Goal: Task Accomplishment & Management: Manage account settings

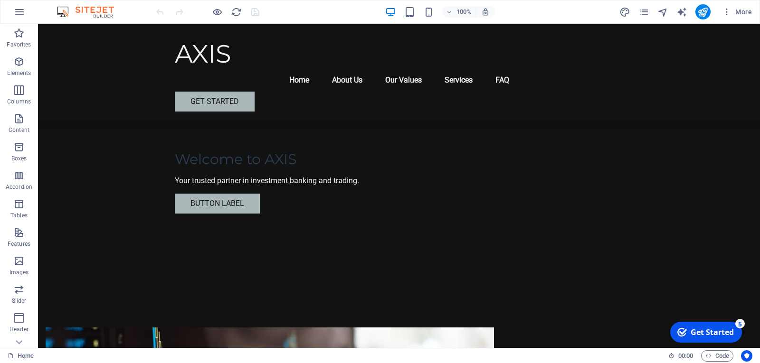
click at [726, 330] on div "Get Started" at bounding box center [712, 332] width 43 height 10
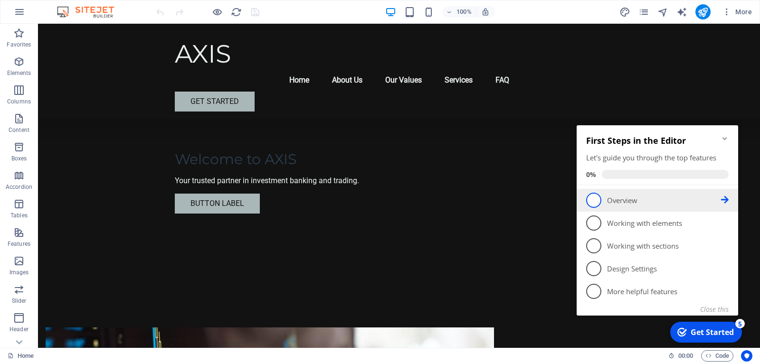
click at [598, 199] on span "1" at bounding box center [593, 200] width 15 height 15
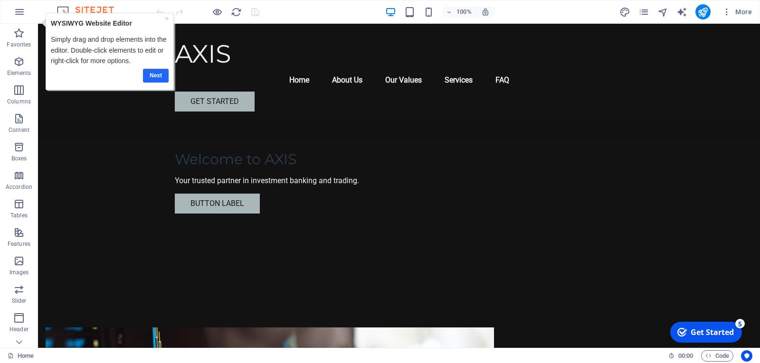
drag, startPoint x: 153, startPoint y: 75, endPoint x: 156, endPoint y: 67, distance: 8.0
click at [153, 75] on link "Next" at bounding box center [156, 76] width 26 height 14
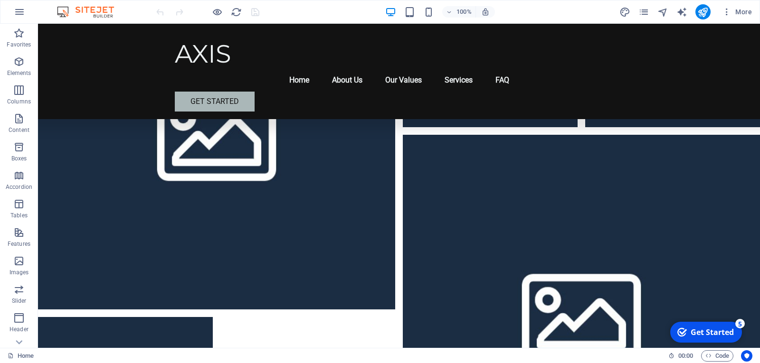
scroll to position [2668, 0]
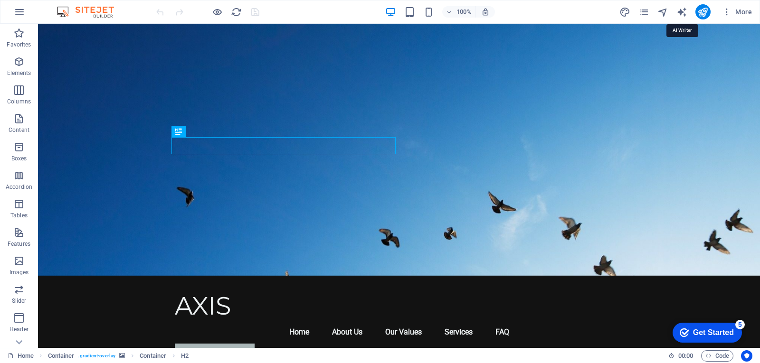
select select "English"
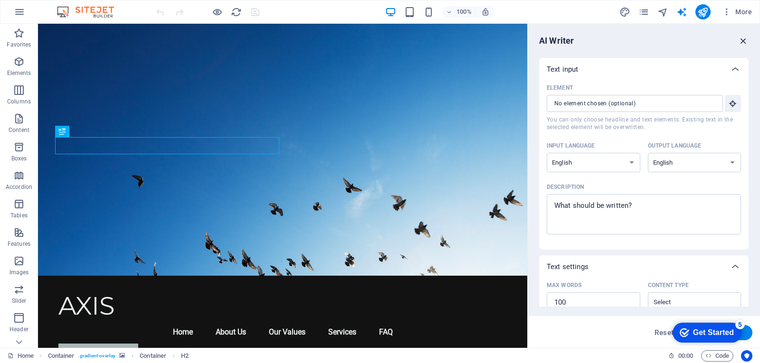
click at [742, 40] on icon "button" at bounding box center [743, 41] width 10 height 10
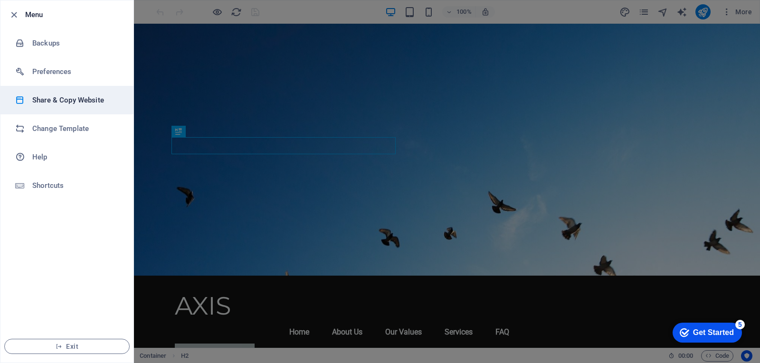
click at [57, 100] on h6 "Share & Copy Website" at bounding box center [76, 100] width 88 height 11
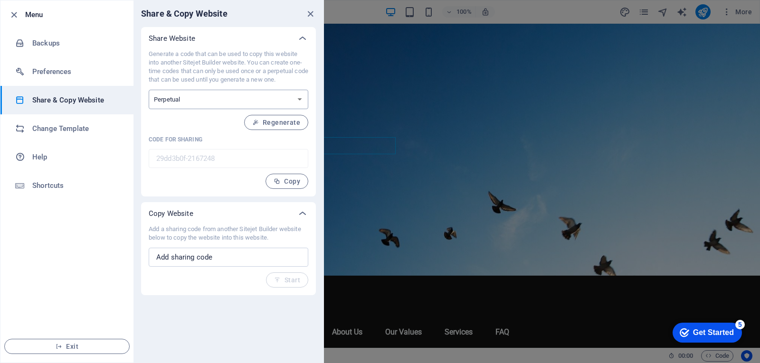
click at [296, 98] on select "One-time Perpetual" at bounding box center [229, 99] width 160 height 19
click at [296, 97] on select "One-time Perpetual" at bounding box center [229, 99] width 160 height 19
click at [244, 100] on select "One-time Perpetual" at bounding box center [229, 99] width 160 height 19
click at [243, 98] on select "One-time Perpetual" at bounding box center [229, 99] width 160 height 19
click at [46, 43] on h6 "Backups" at bounding box center [76, 43] width 88 height 11
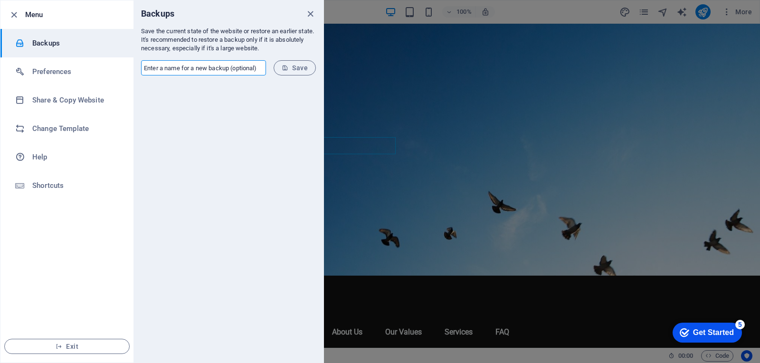
click at [191, 71] on input "text" at bounding box center [203, 67] width 125 height 15
type input "AXIS-1"
click at [286, 74] on button "Save" at bounding box center [295, 67] width 42 height 15
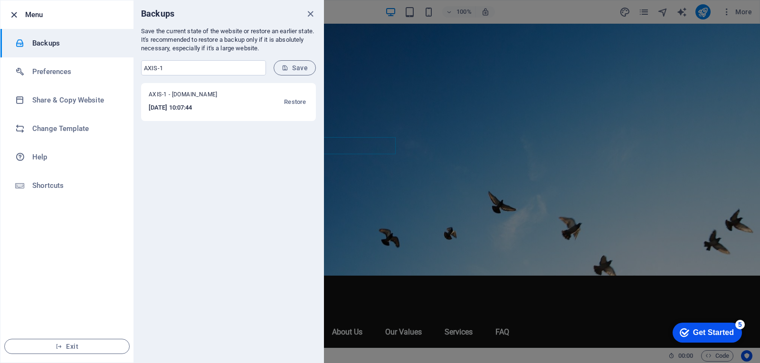
click at [15, 14] on icon "button" at bounding box center [14, 15] width 11 height 11
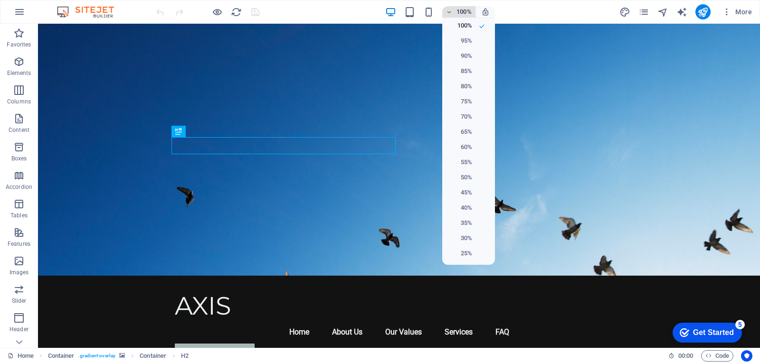
click at [451, 13] on div at bounding box center [380, 181] width 760 height 363
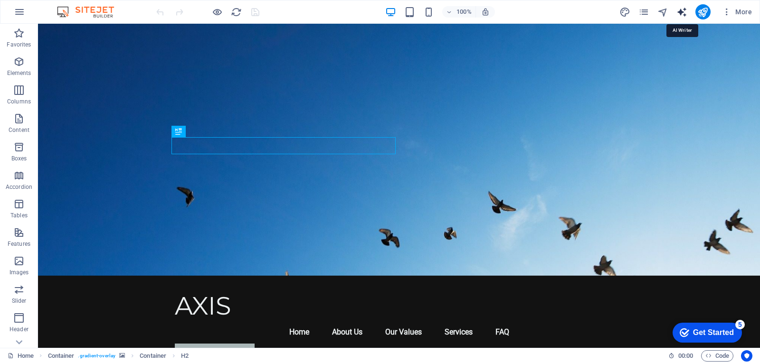
select select "English"
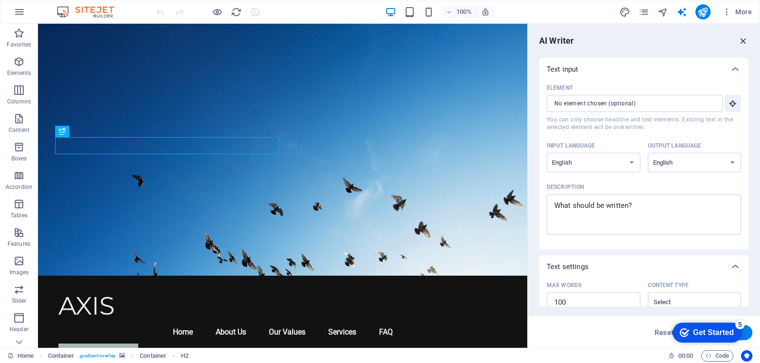
click at [742, 41] on icon "button" at bounding box center [743, 41] width 10 height 10
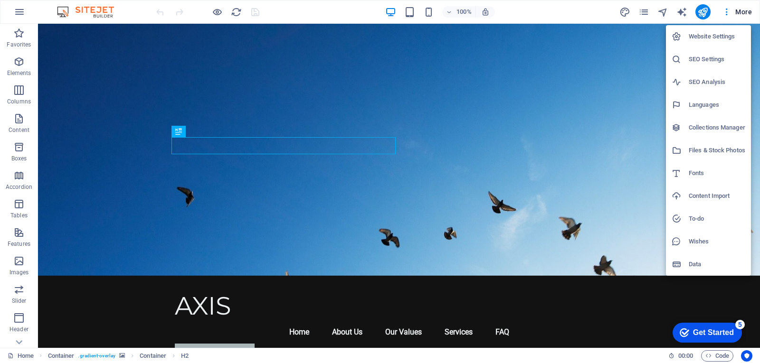
click at [730, 41] on h6 "Website Settings" at bounding box center [717, 36] width 57 height 11
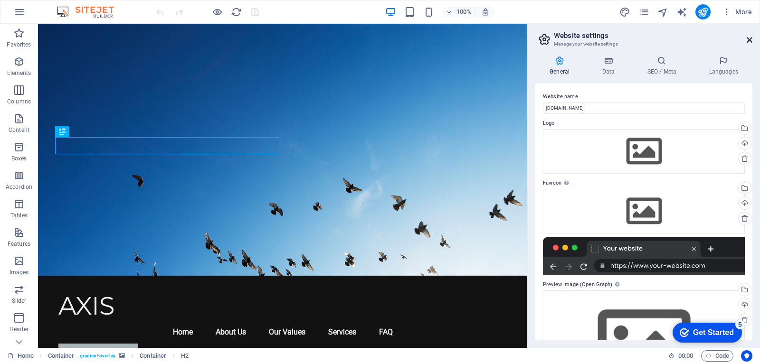
drag, startPoint x: 747, startPoint y: 40, endPoint x: 706, endPoint y: 19, distance: 45.7
click at [747, 40] on icon at bounding box center [750, 40] width 6 height 8
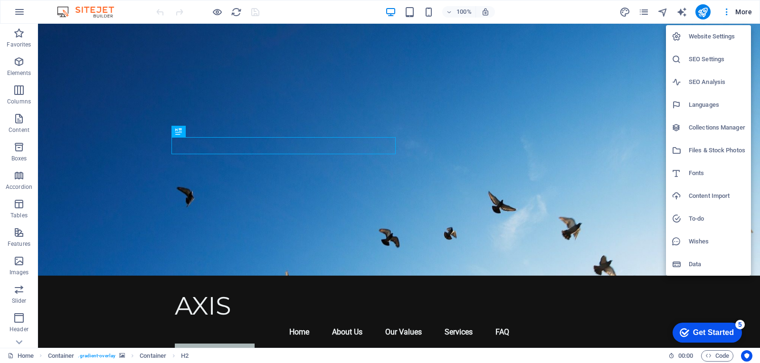
click at [726, 10] on div at bounding box center [380, 181] width 760 height 363
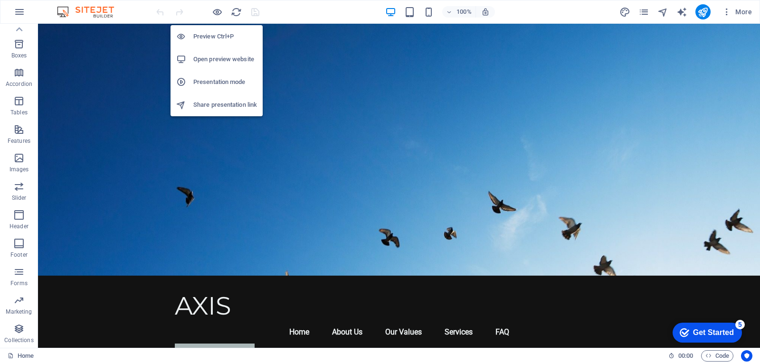
click at [195, 84] on h6 "Presentation mode" at bounding box center [225, 81] width 64 height 11
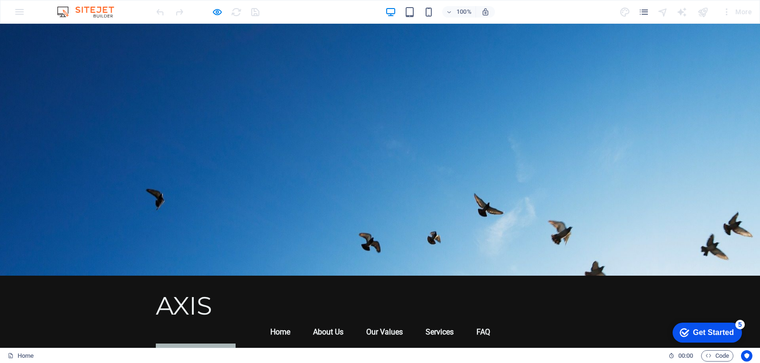
click at [204, 276] on div "AXIS Menu Home About Us Our Values Services FAQ Get Started" at bounding box center [380, 323] width 449 height 95
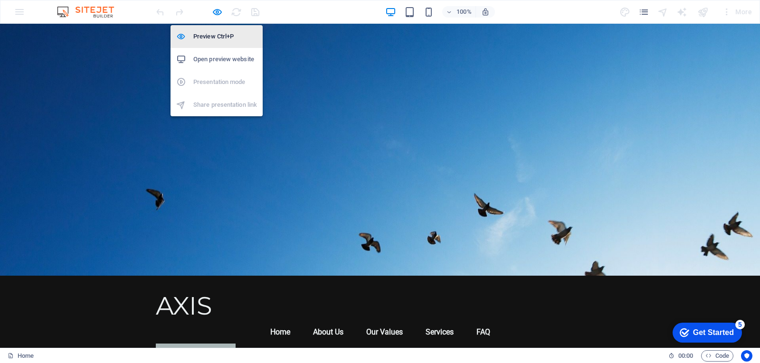
click at [211, 34] on h6 "Preview Ctrl+P" at bounding box center [225, 36] width 64 height 11
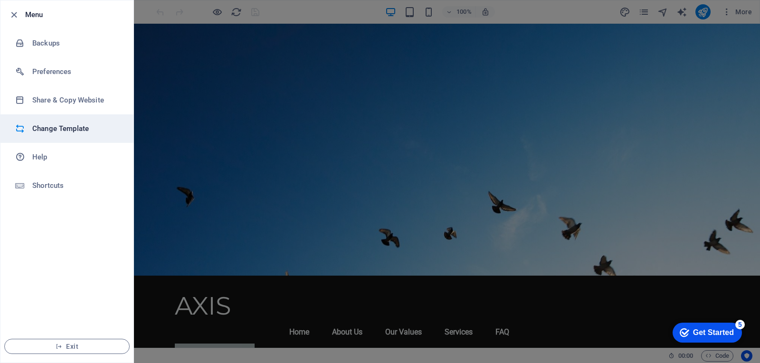
click at [55, 128] on h6 "Change Template" at bounding box center [76, 128] width 88 height 11
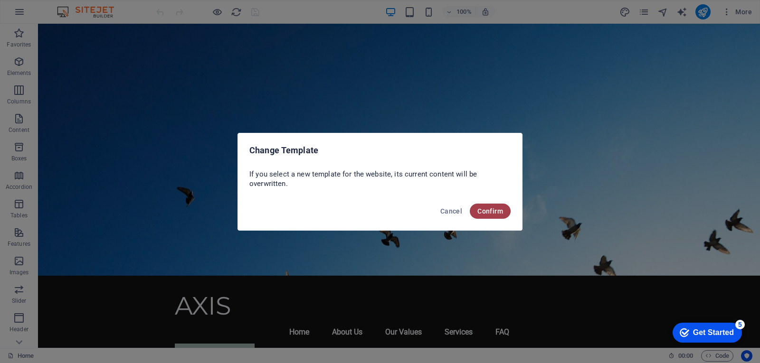
click at [487, 212] on span "Confirm" at bounding box center [490, 212] width 26 height 8
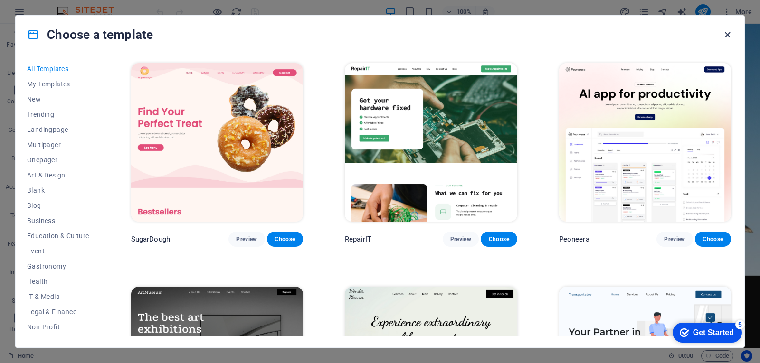
click at [731, 30] on icon "button" at bounding box center [727, 34] width 11 height 11
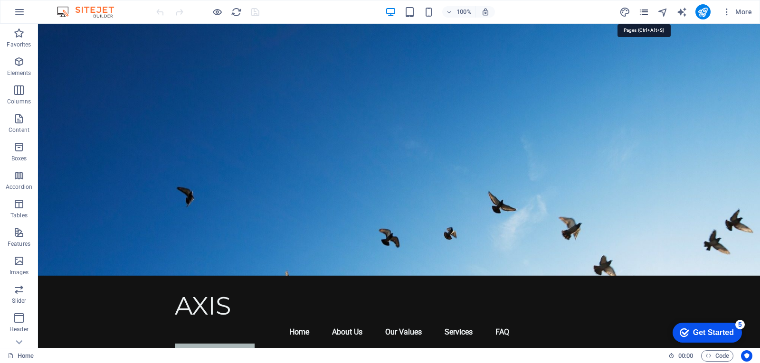
click at [645, 13] on icon "pages" at bounding box center [644, 12] width 11 height 11
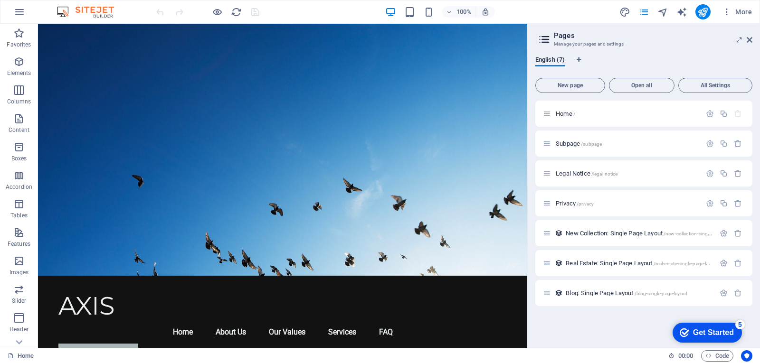
click at [714, 332] on div "Get Started" at bounding box center [713, 333] width 41 height 9
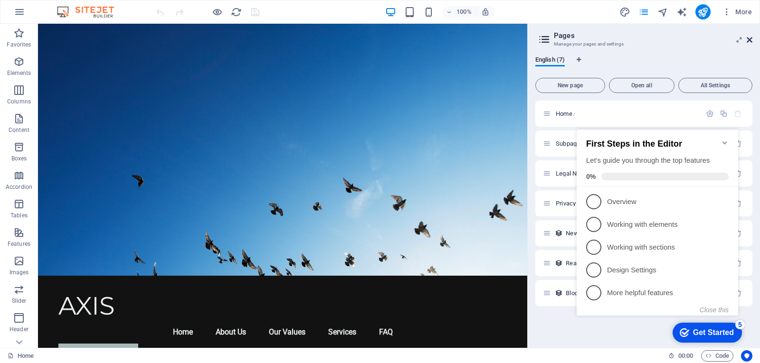
click at [750, 36] on icon at bounding box center [750, 40] width 6 height 8
drag, startPoint x: 788, startPoint y: 60, endPoint x: 750, endPoint y: 36, distance: 44.8
click at [527, 36] on figure at bounding box center [282, 150] width 489 height 252
select select "header"
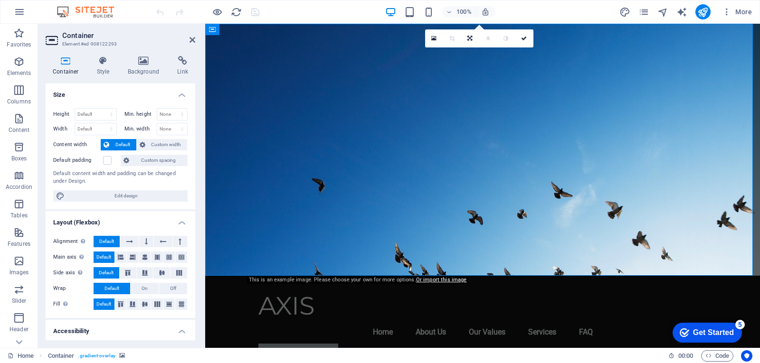
click at [707, 333] on div "Get Started" at bounding box center [713, 333] width 41 height 9
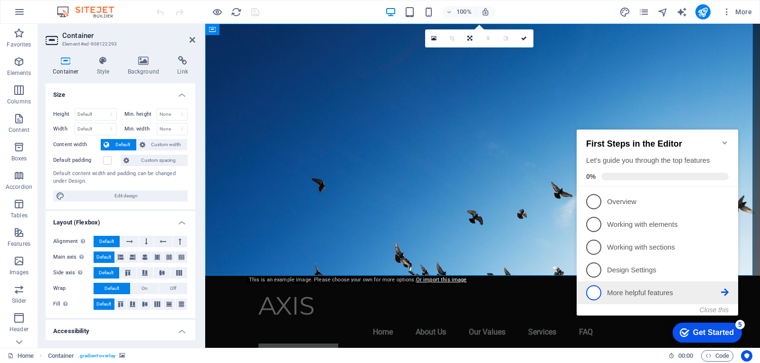
click at [726, 290] on icon at bounding box center [725, 293] width 8 height 8
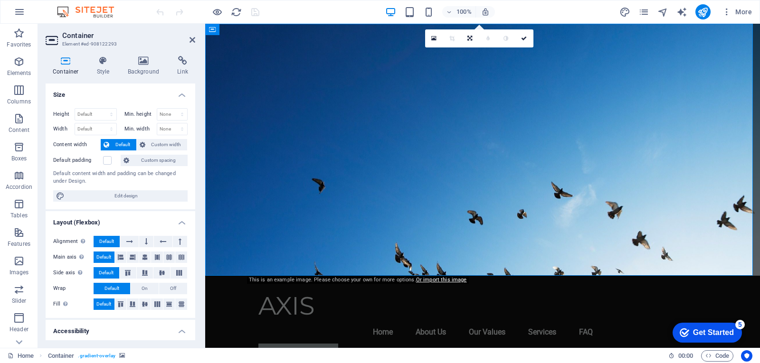
click at [693, 336] on div "Get Started" at bounding box center [713, 333] width 41 height 9
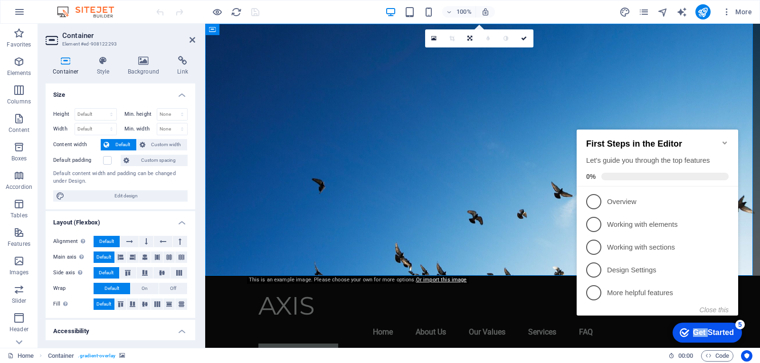
click at [693, 336] on div "Get Started" at bounding box center [713, 333] width 41 height 9
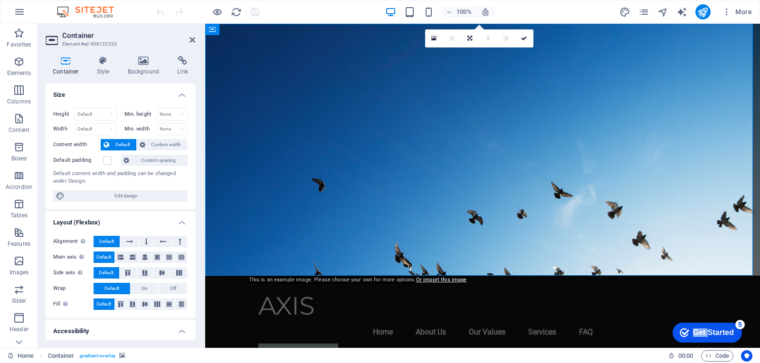
click at [734, 337] on div "Get Started" at bounding box center [713, 333] width 41 height 9
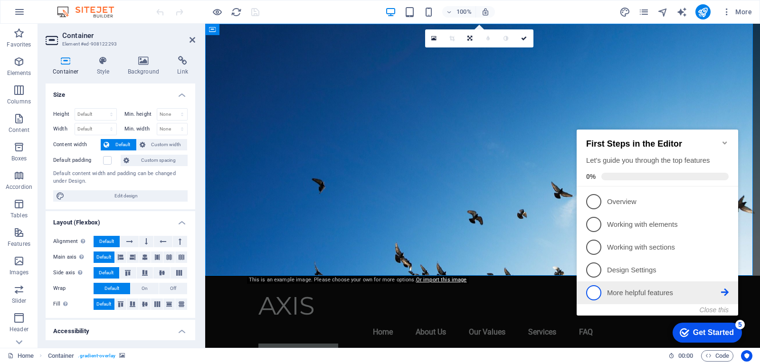
click at [642, 292] on p "More helpful features - incomplete" at bounding box center [664, 293] width 114 height 10
click at [642, 292] on div "checkmark Get Started 5 First Steps in the Editor Let's guide you through the t…" at bounding box center [659, 231] width 173 height 231
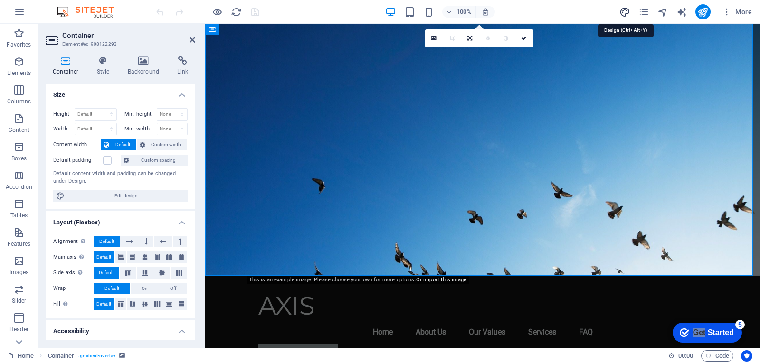
select select "px"
select select "200"
select select "px"
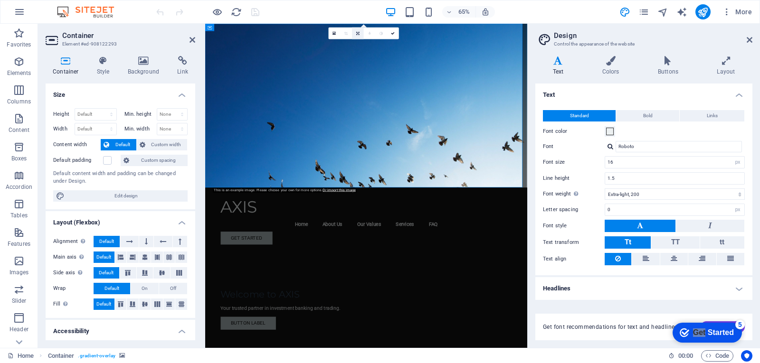
drag, startPoint x: 749, startPoint y: 43, endPoint x: 472, endPoint y: 47, distance: 276.5
click at [749, 43] on icon at bounding box center [750, 40] width 6 height 8
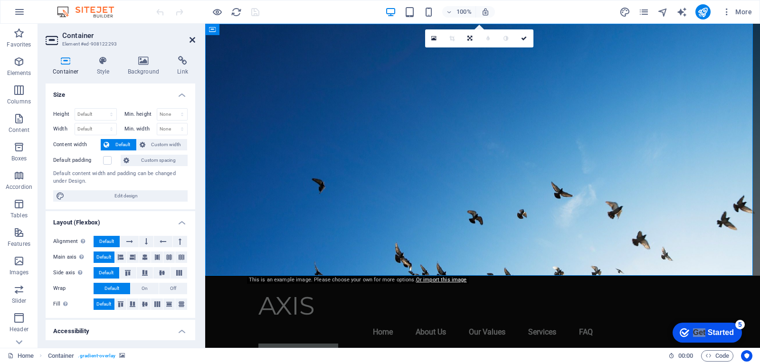
click at [192, 41] on icon at bounding box center [193, 40] width 6 height 8
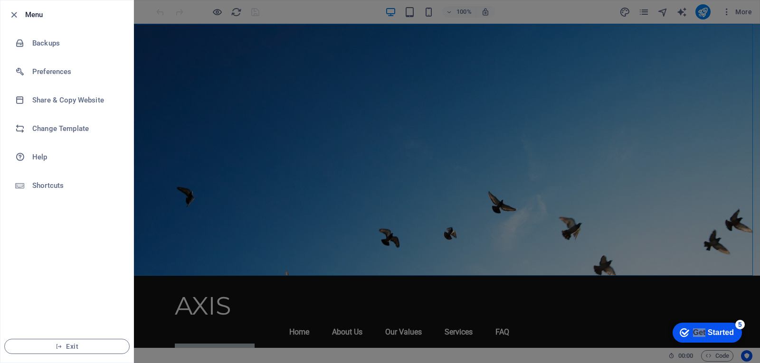
click at [709, 172] on div at bounding box center [380, 181] width 760 height 363
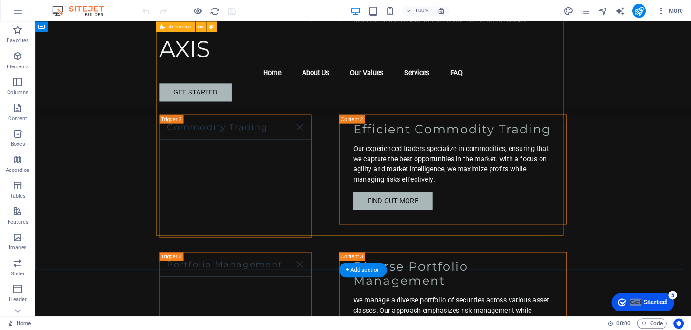
scroll to position [1710, 0]
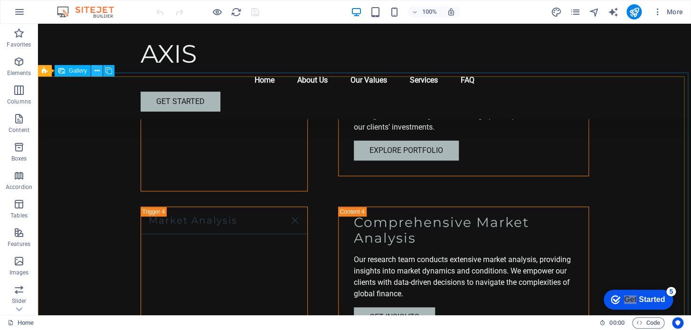
click at [97, 71] on icon at bounding box center [97, 71] width 5 height 10
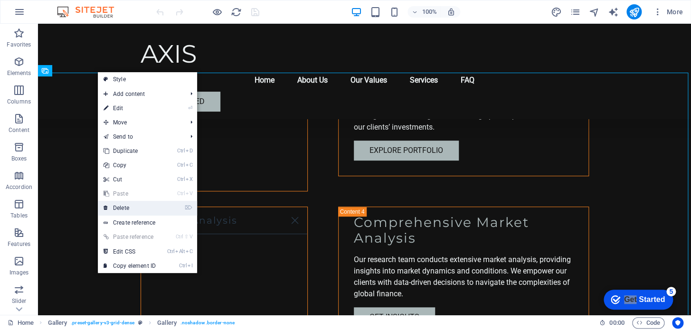
click at [150, 204] on link "⌦ Delete" at bounding box center [130, 208] width 64 height 14
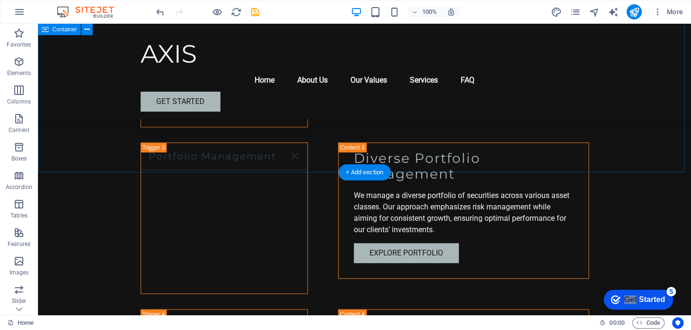
scroll to position [1624, 0]
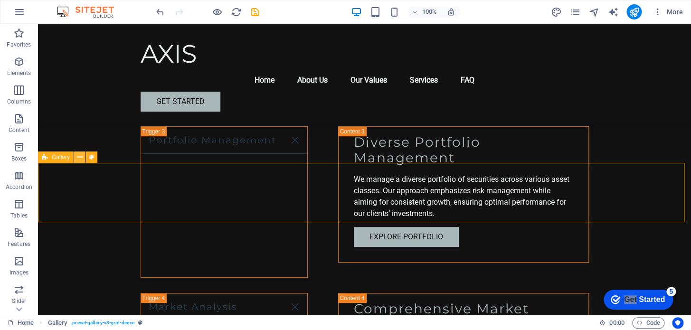
click at [82, 157] on button at bounding box center [79, 157] width 11 height 11
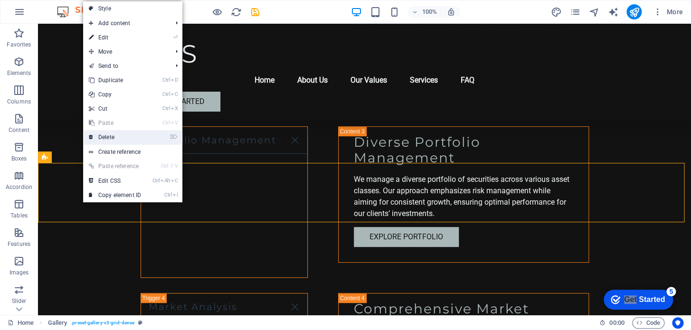
click at [122, 139] on link "⌦ Delete" at bounding box center [115, 137] width 64 height 14
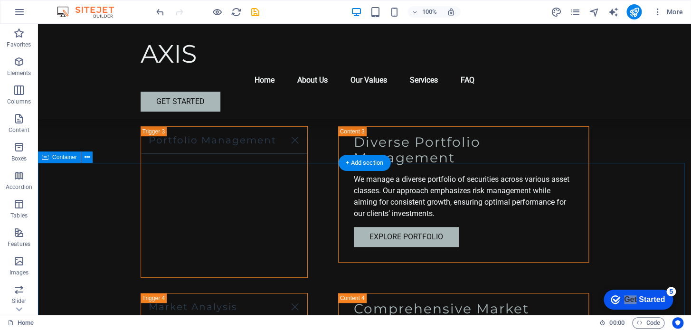
click at [88, 162] on icon at bounding box center [87, 158] width 5 height 10
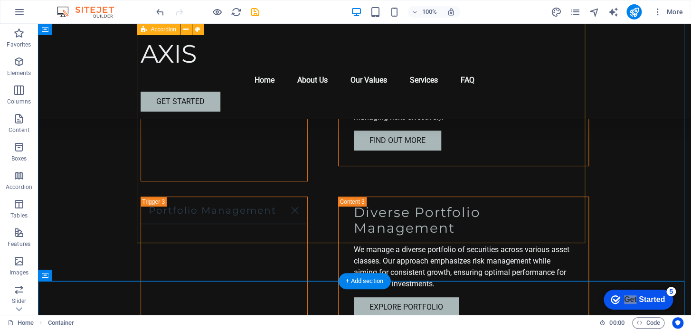
scroll to position [1645, 0]
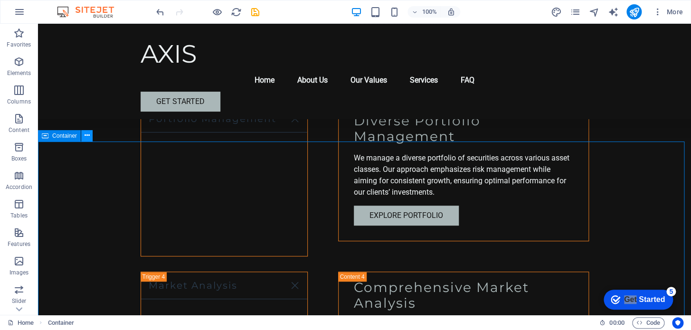
click at [85, 136] on icon at bounding box center [87, 136] width 5 height 10
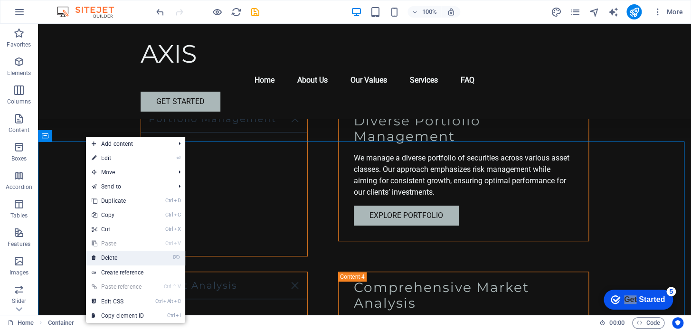
click at [105, 257] on link "⌦ Delete" at bounding box center [118, 258] width 64 height 14
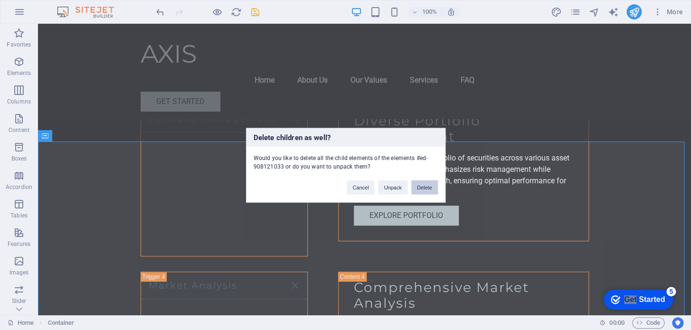
click at [422, 187] on button "Delete" at bounding box center [424, 187] width 27 height 14
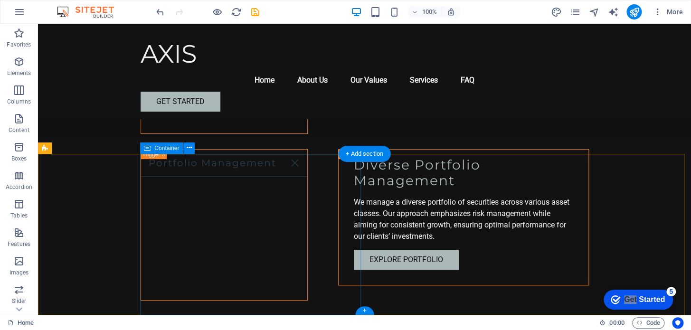
scroll to position [1633, 0]
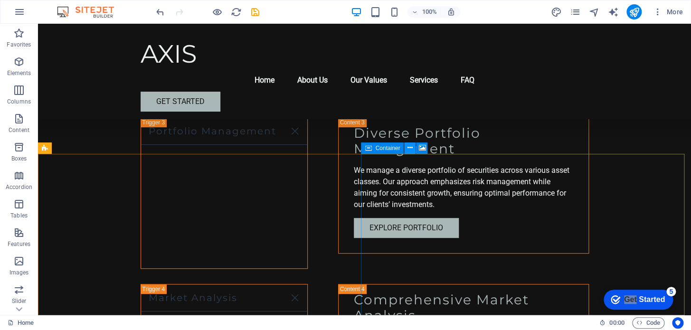
click at [410, 149] on icon at bounding box center [410, 148] width 5 height 10
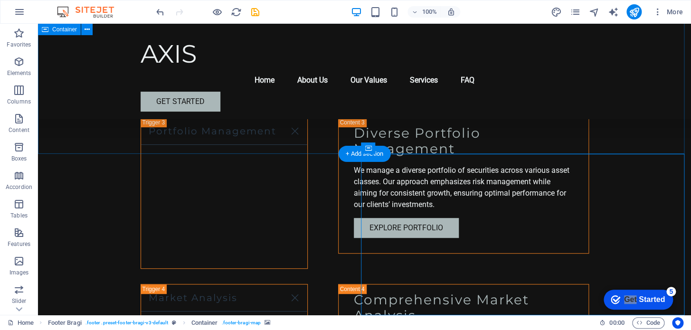
click at [309, 129] on div "Our Services Investment Strategies Tailored Investment Solutions At AXIS, we of…" at bounding box center [364, 260] width 653 height 1061
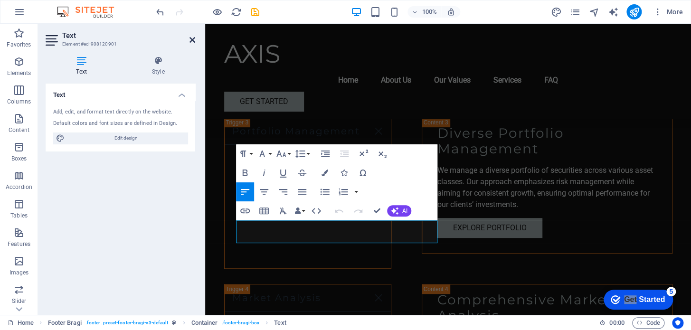
click at [195, 37] on icon at bounding box center [193, 40] width 6 height 8
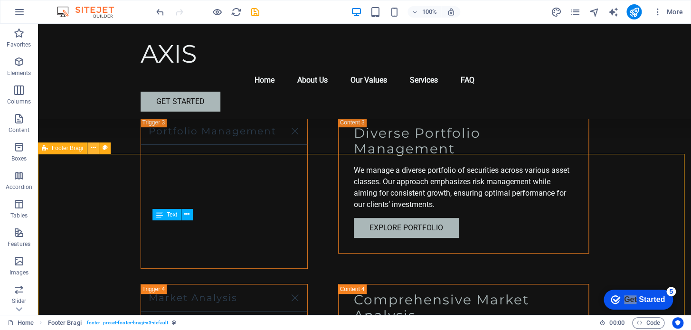
click at [88, 147] on button at bounding box center [92, 148] width 11 height 11
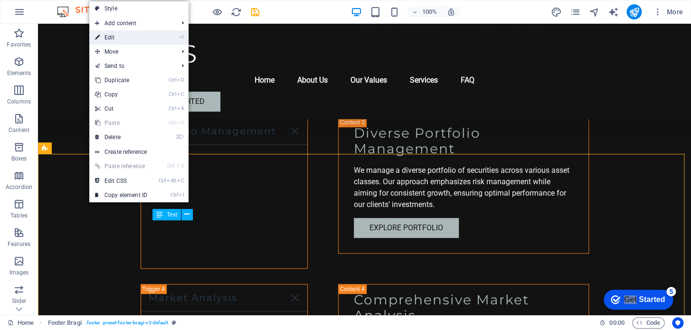
click at [128, 37] on link "⏎ Edit" at bounding box center [121, 37] width 64 height 14
select select "footer"
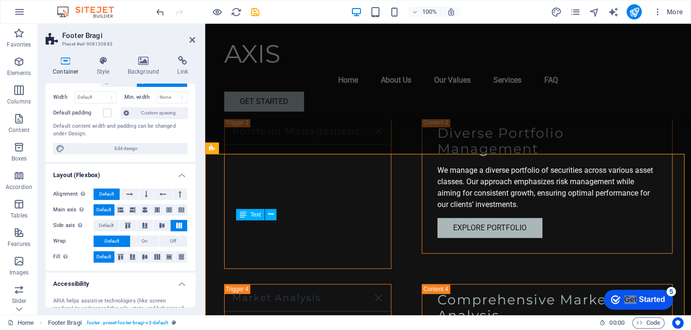
scroll to position [0, 0]
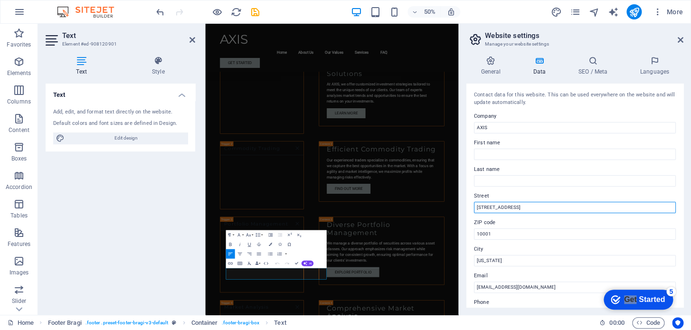
click at [526, 207] on input "[STREET_ADDRESS]" at bounding box center [575, 207] width 202 height 11
type input "Meydan Grandstand"
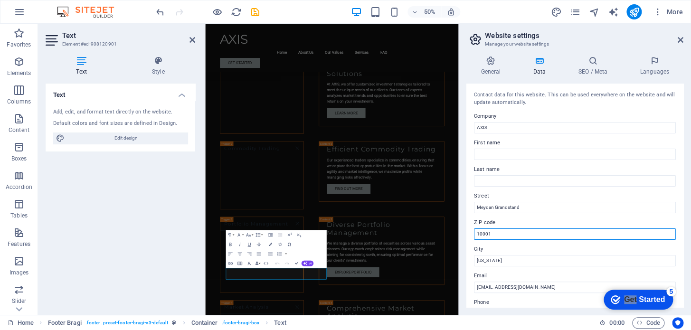
click at [507, 230] on input "10001" at bounding box center [575, 234] width 202 height 11
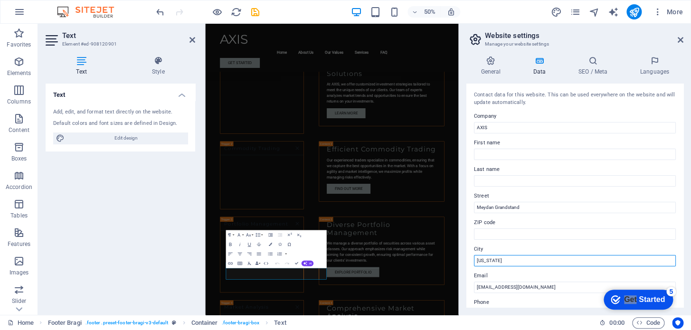
click at [509, 260] on input "[US_STATE]" at bounding box center [575, 260] width 202 height 11
click at [509, 258] on input "[US_STATE]" at bounding box center [575, 260] width 202 height 11
click at [508, 257] on input "[US_STATE]" at bounding box center [575, 260] width 202 height 11
click at [509, 257] on input "[US_STATE]" at bounding box center [575, 260] width 202 height 11
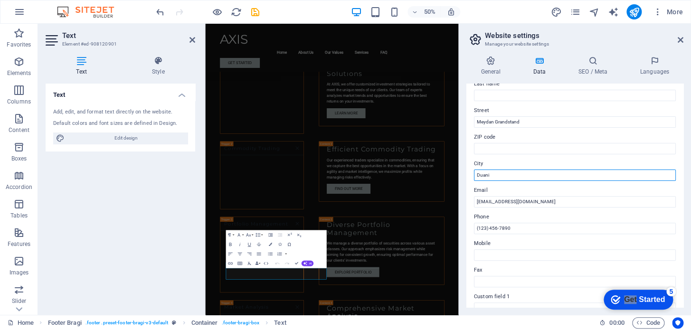
scroll to position [86, 0]
type input "Duani"
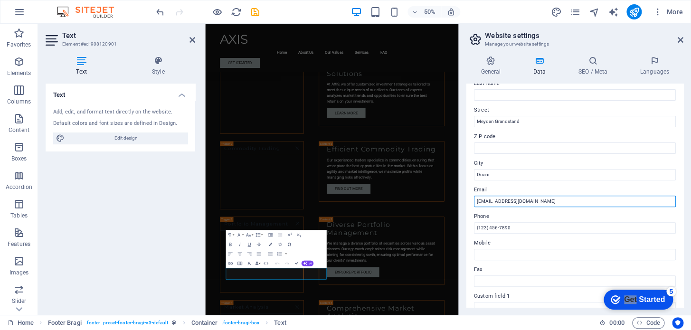
click at [541, 199] on input "[EMAIL_ADDRESS][DOMAIN_NAME]" at bounding box center [575, 201] width 202 height 11
type input "sales@axisco.ae"
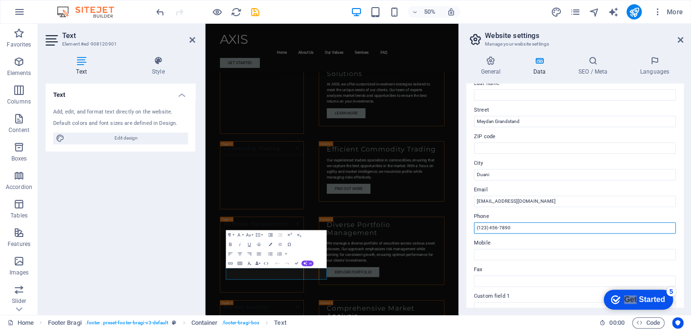
click at [525, 226] on input "(123) 456-7890" at bounding box center [575, 227] width 202 height 11
type input "+971 50 579 0414"
drag, startPoint x: 523, startPoint y: 226, endPoint x: 478, endPoint y: 227, distance: 44.7
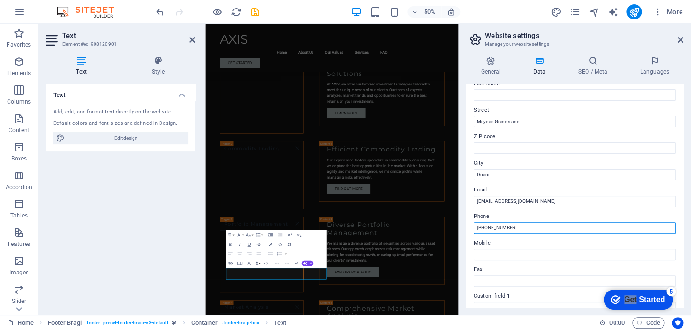
click at [477, 226] on input "+971 50 579 0414" at bounding box center [575, 227] width 202 height 11
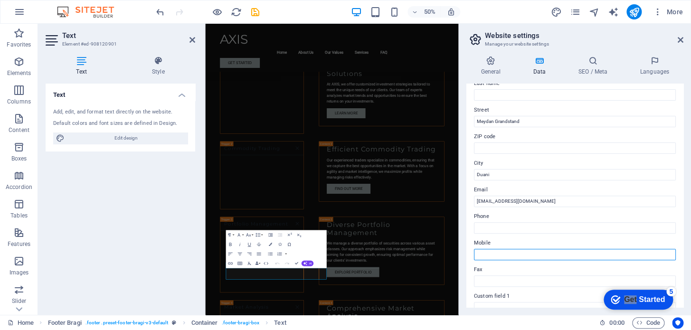
click at [512, 252] on input "Mobile" at bounding box center [575, 254] width 202 height 11
paste input "+971 50 579 0414"
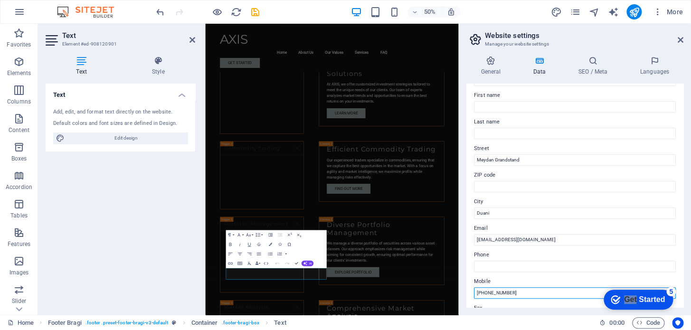
scroll to position [0, 0]
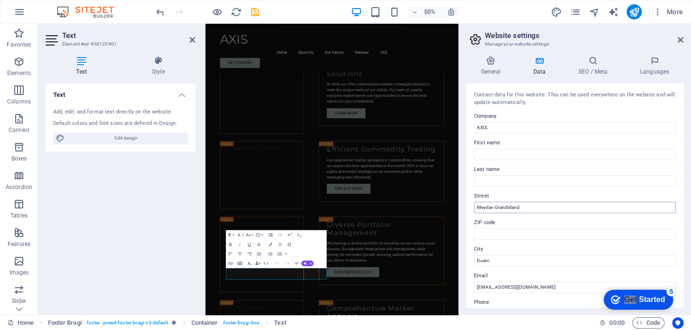
type input "+971 50 579 0414"
click at [542, 211] on input "Meydan Grandstand" at bounding box center [575, 207] width 202 height 11
type input "Meydan Grandstand, 6th Floor, Nad Al Sheba"
click at [497, 63] on icon at bounding box center [491, 61] width 48 height 10
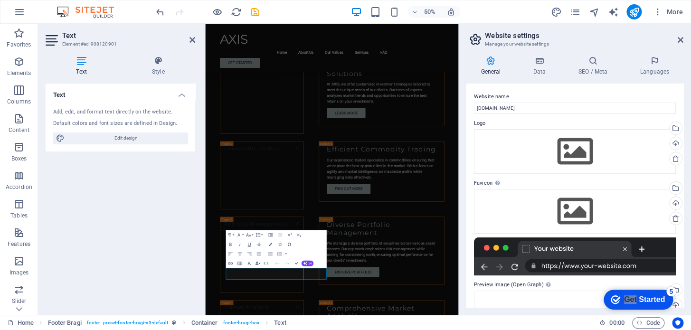
click at [684, 38] on aside "Website settings Manage your website settings General Data SEO / Meta Languages…" at bounding box center [574, 169] width 233 height 291
click at [678, 40] on icon at bounding box center [681, 40] width 6 height 8
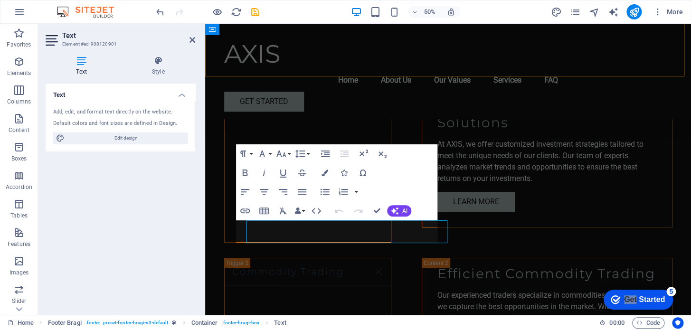
scroll to position [1633, 0]
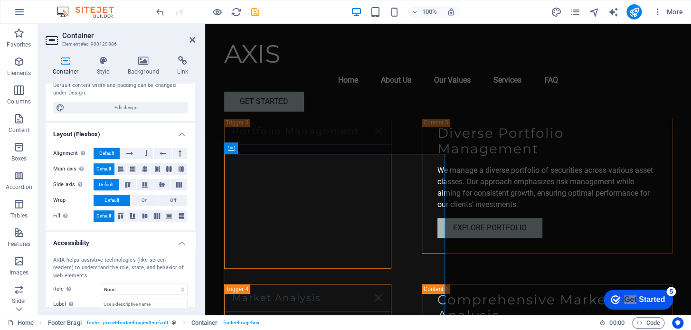
scroll to position [30, 0]
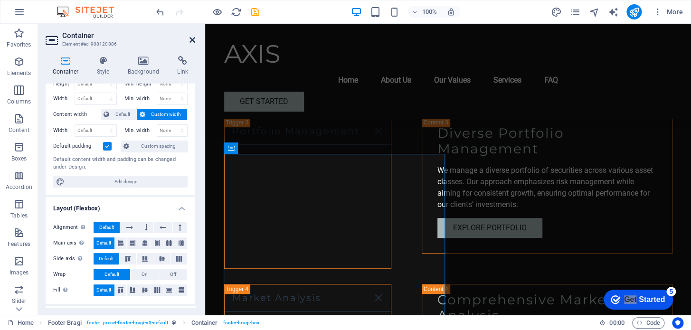
click at [195, 36] on icon at bounding box center [193, 40] width 6 height 8
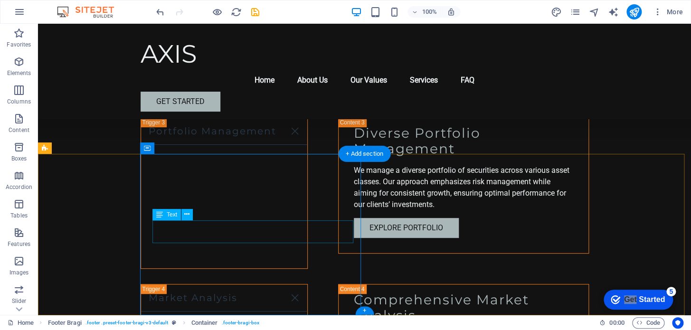
click at [188, 217] on icon at bounding box center [186, 215] width 5 height 10
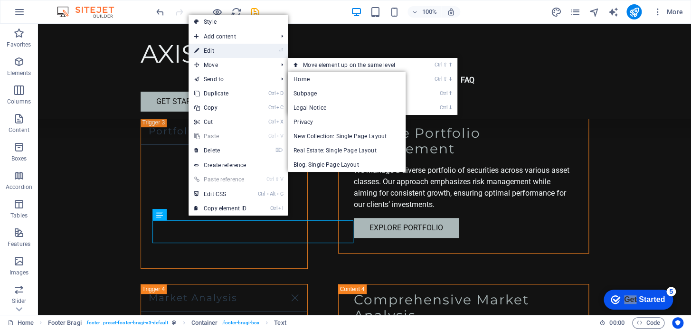
click at [214, 49] on link "⏎ Edit" at bounding box center [221, 51] width 64 height 14
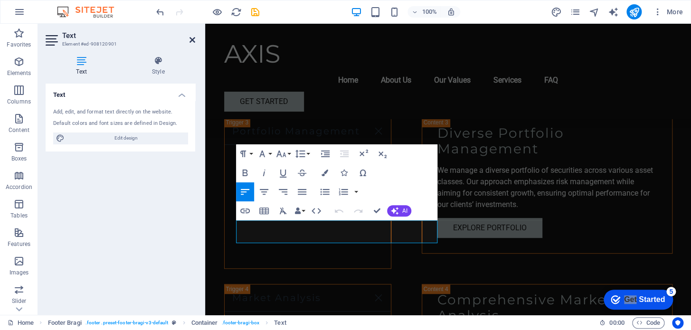
click at [190, 38] on icon at bounding box center [193, 40] width 6 height 8
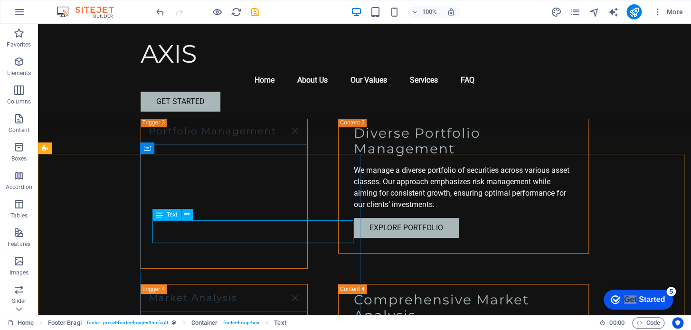
click at [169, 214] on span "Text" at bounding box center [172, 215] width 10 height 6
click at [184, 215] on icon at bounding box center [186, 215] width 5 height 10
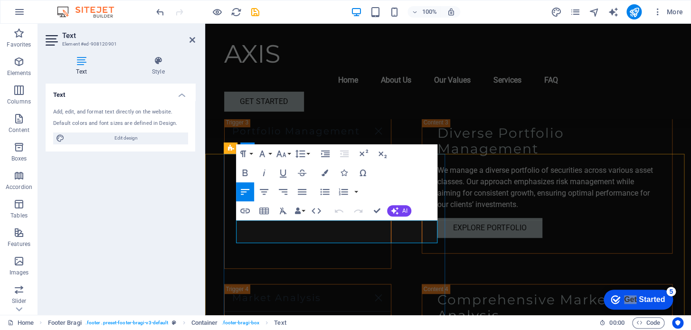
click at [537, 363] on div "Our Services Investment Strategies Tailored Investment Solutions At AXIS, we of…" at bounding box center [448, 260] width 486 height 1061
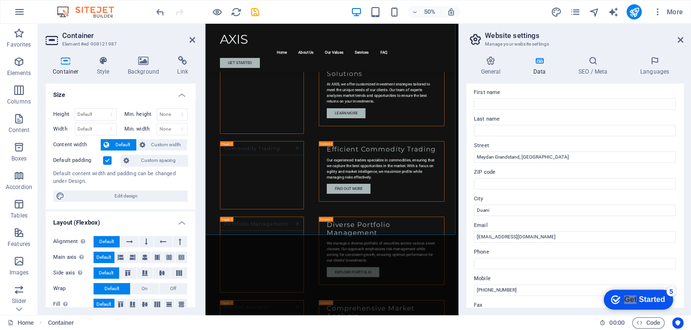
scroll to position [86, 0]
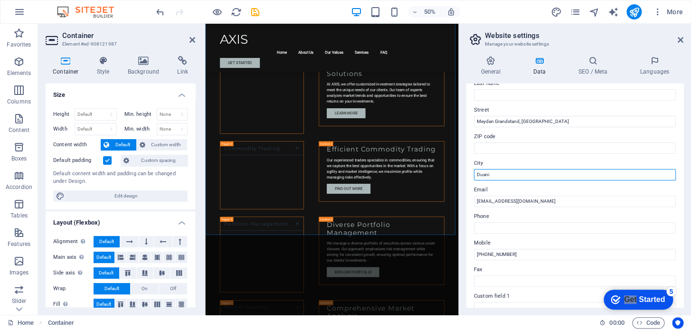
click at [503, 174] on input "Duani" at bounding box center [575, 174] width 202 height 11
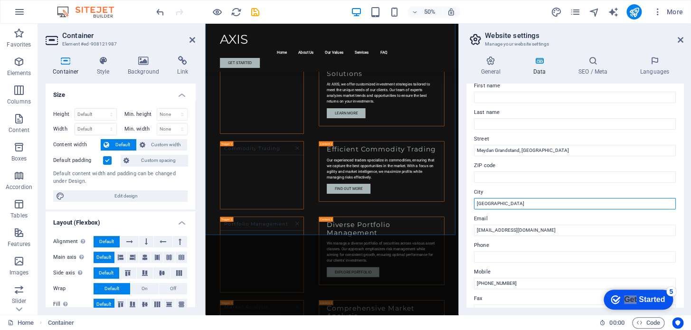
scroll to position [43, 0]
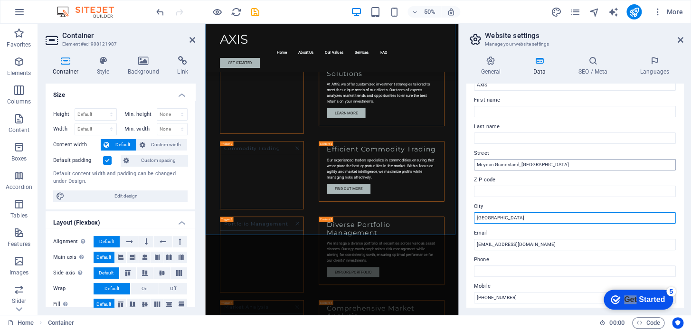
type input "Dubai"
click at [531, 164] on input "Meydan Grandstand, 6th Floor, Nad Al Sheba" at bounding box center [575, 164] width 202 height 11
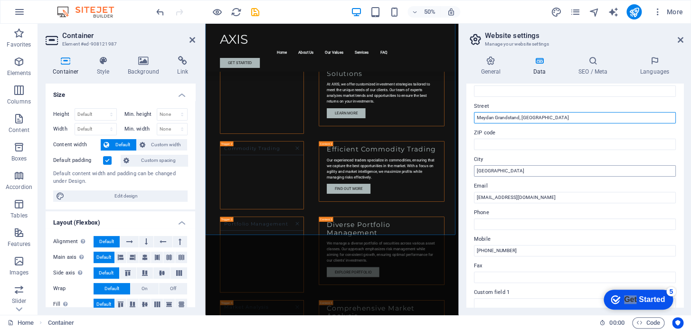
scroll to position [129, 0]
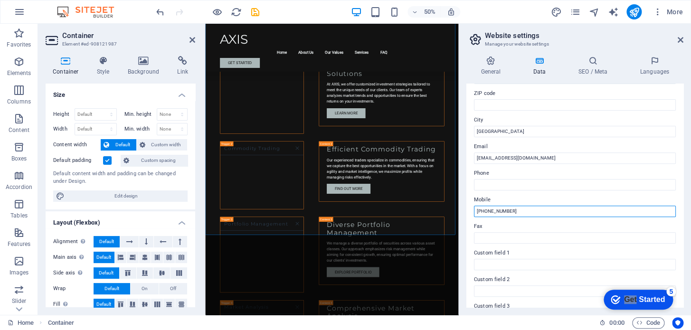
drag, startPoint x: 526, startPoint y: 210, endPoint x: 474, endPoint y: 212, distance: 52.3
click at [474, 212] on input "+971 50 579 0414" at bounding box center [575, 211] width 202 height 11
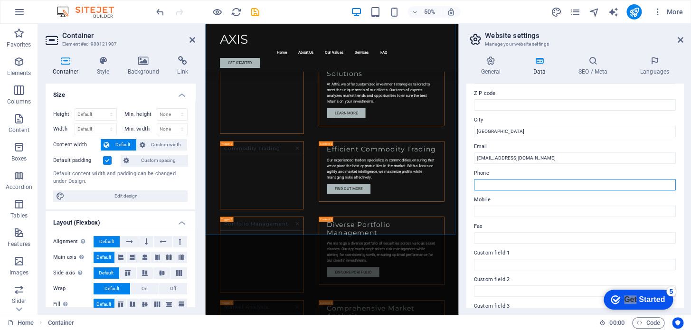
click at [502, 185] on input "Phone" at bounding box center [575, 184] width 202 height 11
paste input "+971 50 579 0414"
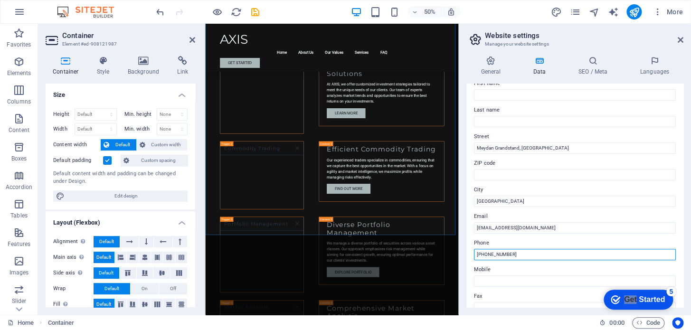
scroll to position [0, 0]
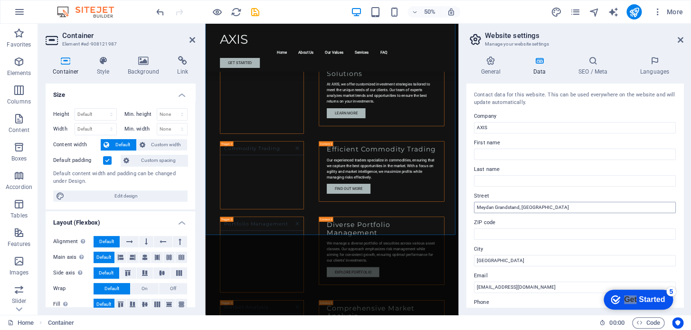
type input "+971 50 579 0414"
click at [519, 207] on input "Meydan Grandstand, 6th Floor, Nad Al Sheba" at bounding box center [575, 207] width 202 height 11
drag, startPoint x: 518, startPoint y: 207, endPoint x: 481, endPoint y: 207, distance: 37.1
click at [482, 207] on input "Meydan Grandstand 6th Floor, Nad Al Sheba" at bounding box center [575, 207] width 202 height 11
type input "Me 6th Floor, Nad Al Sheba"
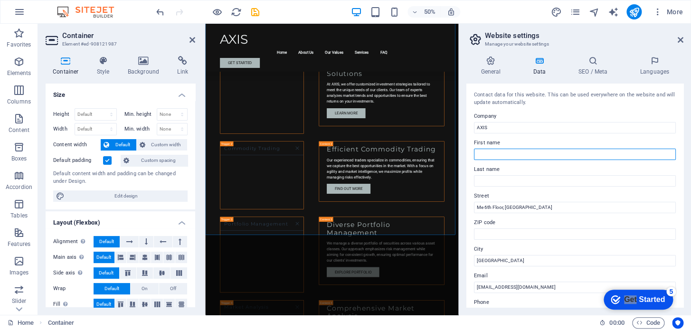
click at [500, 151] on input "First name" at bounding box center [575, 154] width 202 height 11
paste input "ydan Grandstand"
type input "ydan Grandstand"
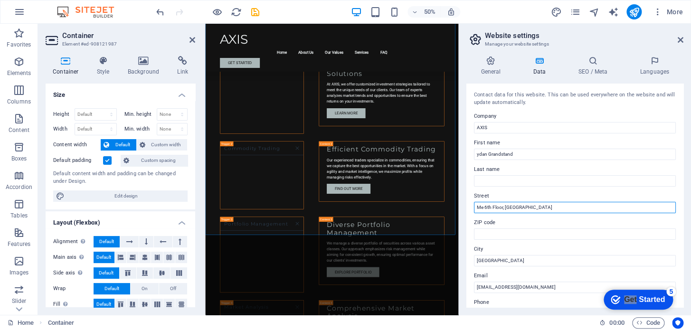
click at [483, 204] on input "Me 6th Floor, Nad Al Sheba" at bounding box center [575, 207] width 202 height 11
drag, startPoint x: 483, startPoint y: 204, endPoint x: 474, endPoint y: 205, distance: 8.6
click at [474, 205] on input "Me 6th Floor, Nad Al Sheba" at bounding box center [575, 207] width 202 height 11
type input "6th Floor, Nad Al Sheba"
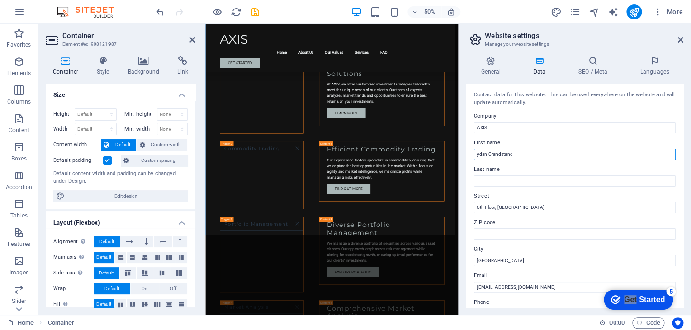
click at [477, 152] on input "ydan Grandstand" at bounding box center [575, 154] width 202 height 11
drag, startPoint x: 477, startPoint y: 152, endPoint x: 489, endPoint y: 164, distance: 17.1
click at [477, 152] on input "ydan Grandstand" at bounding box center [575, 154] width 202 height 11
paste input "Me"
type input "Meydan Grandstand"
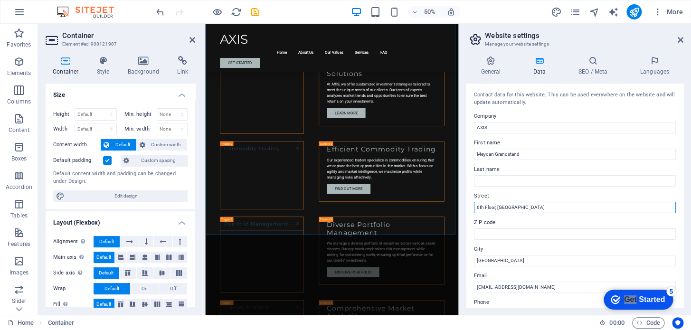
drag, startPoint x: 496, startPoint y: 209, endPoint x: 463, endPoint y: 208, distance: 33.3
click at [463, 208] on div "General Data SEO / Meta Languages Website name axisco.ae Logo Drag files here, …" at bounding box center [575, 181] width 232 height 267
type input "Nad Al Sheba"
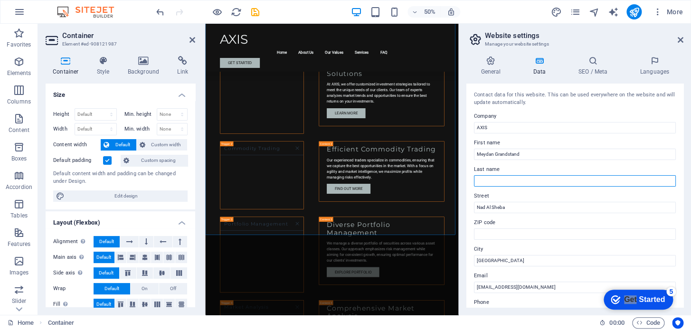
click at [500, 179] on input "Last name" at bounding box center [575, 180] width 202 height 11
paste input "6th Floor,"
type input "6th Floor"
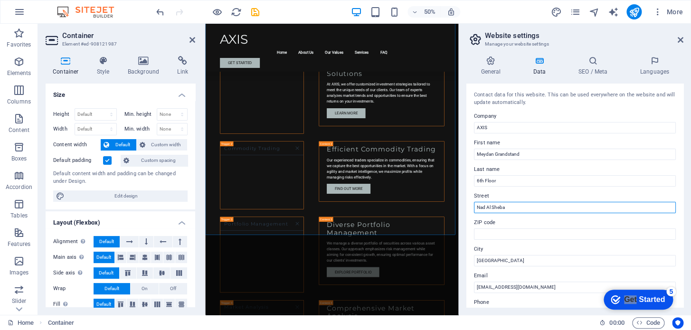
click at [477, 209] on input "Nad Al Sheba" at bounding box center [575, 207] width 202 height 11
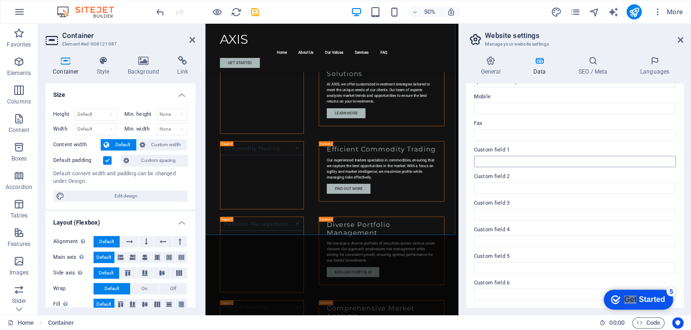
scroll to position [59, 0]
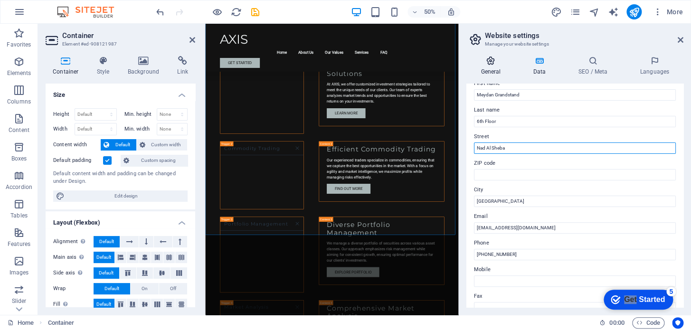
type input "Nad Al Sheba"
click at [500, 68] on h4 "General" at bounding box center [493, 66] width 52 height 20
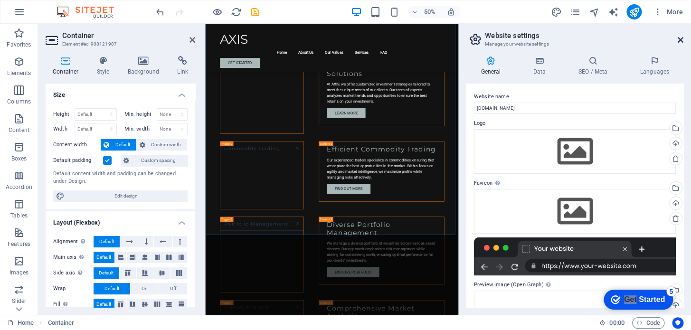
drag, startPoint x: 681, startPoint y: 40, endPoint x: 428, endPoint y: 43, distance: 253.3
click at [681, 40] on icon at bounding box center [681, 40] width 6 height 8
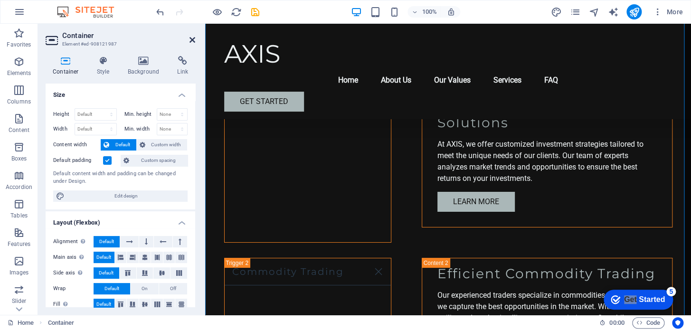
click at [191, 38] on icon at bounding box center [193, 40] width 6 height 8
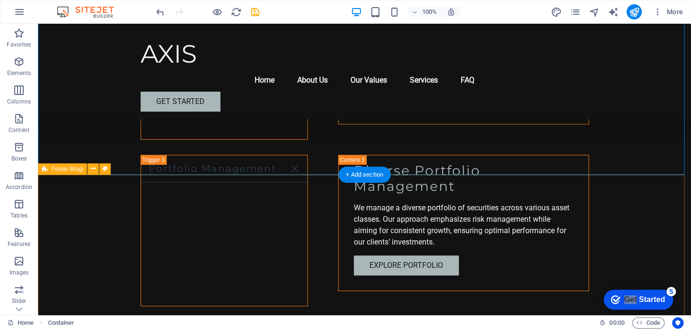
scroll to position [1633, 0]
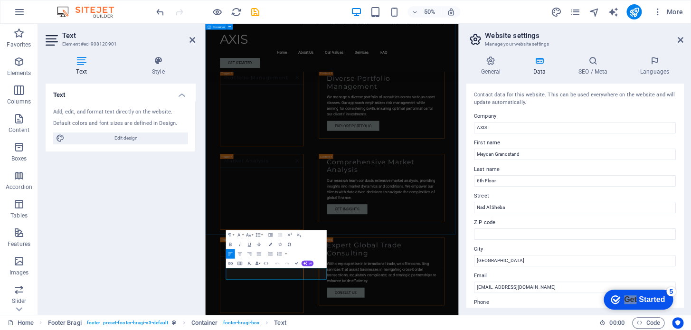
click at [312, 363] on div "Our Services Investment Strategies Tailored Investment Solutions At AXIS, we of…" at bounding box center [458, 260] width 506 height 1061
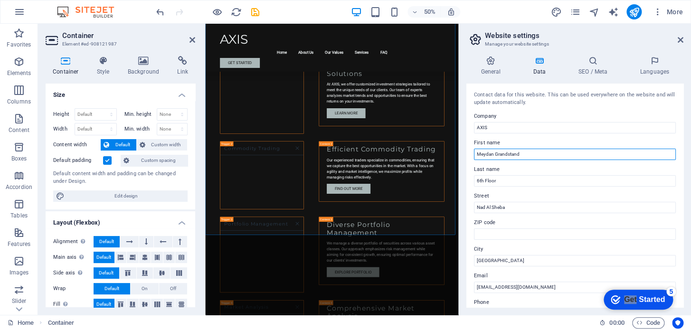
drag, startPoint x: 534, startPoint y: 153, endPoint x: 472, endPoint y: 151, distance: 61.8
click at [472, 151] on div "Contact data for this website. This can be used everywhere on the website and w…" at bounding box center [575, 196] width 217 height 224
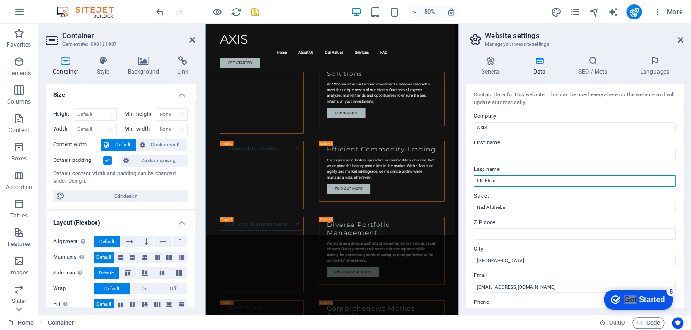
click at [477, 180] on input "6th Floor" at bounding box center [575, 180] width 202 height 11
paste input "Meydan Grandstand"
click at [556, 180] on input "Meydan Grandstand, 6th Floor" at bounding box center [575, 180] width 202 height 11
type input "Meydan Grandstand, 6th Floor,"
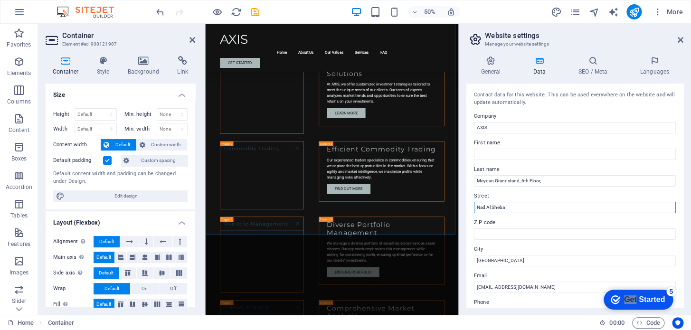
click at [511, 207] on input "Nad Al Sheba" at bounding box center [575, 207] width 202 height 11
drag, startPoint x: 511, startPoint y: 207, endPoint x: 479, endPoint y: 208, distance: 31.4
click at [473, 207] on div "Contact data for this website. This can be used everywhere on the website and w…" at bounding box center [575, 196] width 217 height 224
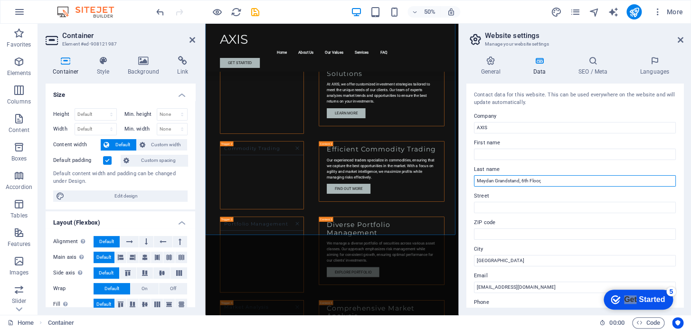
click at [561, 183] on input "Meydan Grandstand, 6th Floor," at bounding box center [575, 180] width 202 height 11
paste input "Nad Al Sheba"
type input "Meydan Grandstand, 6th Floor, Nad Al Sheba"
drag, startPoint x: 578, startPoint y: 180, endPoint x: 475, endPoint y: 183, distance: 103.6
click at [475, 183] on input "Meydan Grandstand, 6th Floor, Nad Al Sheba" at bounding box center [575, 180] width 202 height 11
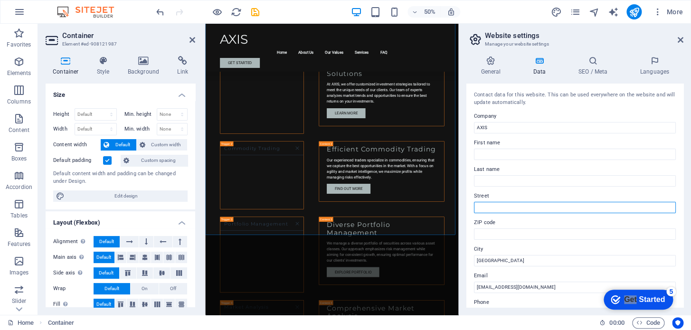
click at [505, 210] on input "Street" at bounding box center [575, 207] width 202 height 11
paste input "Meydan Grandstand, 6th Floor, Nad Al Sheba"
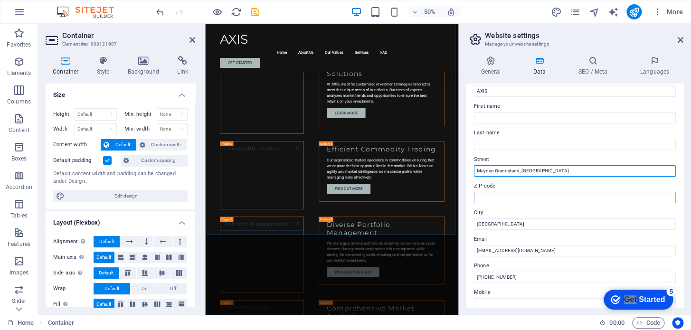
scroll to position [86, 0]
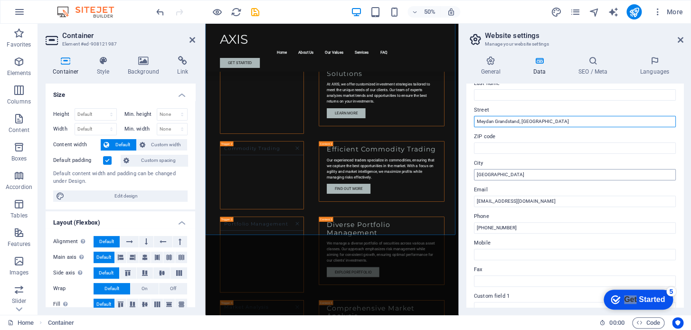
type input "Meydan Grandstand, 6th Floor, Nad Al Sheba"
click at [497, 175] on input "Dubai" at bounding box center [575, 174] width 202 height 11
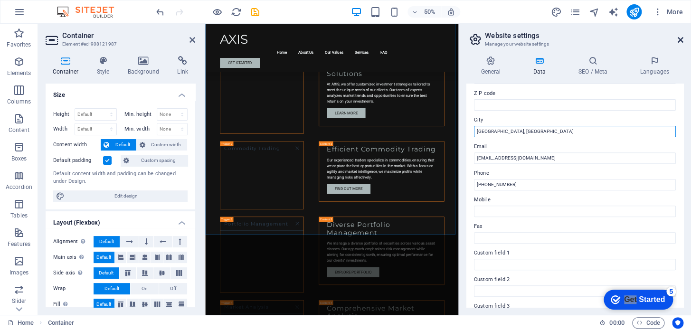
type input "Dubai, United Arab Emirates"
click at [683, 39] on icon at bounding box center [681, 40] width 6 height 8
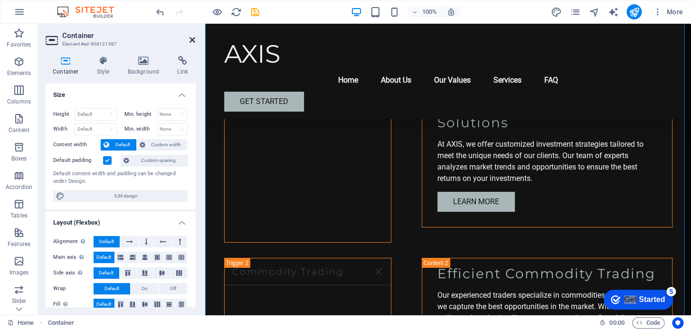
click at [192, 37] on icon at bounding box center [193, 40] width 6 height 8
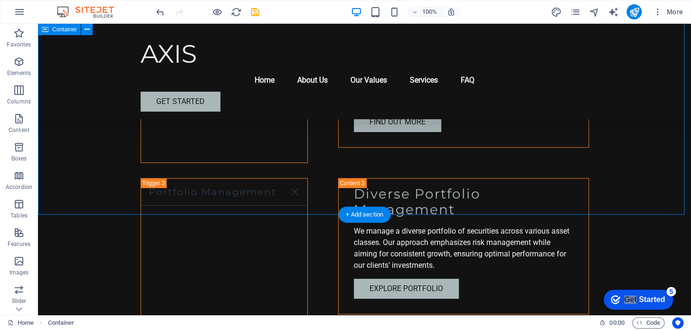
scroll to position [1633, 0]
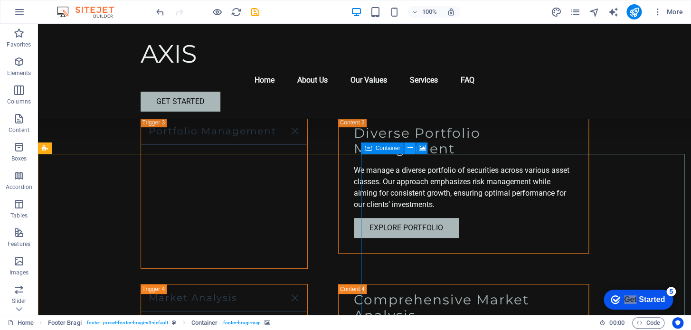
click at [410, 148] on icon at bounding box center [410, 148] width 5 height 10
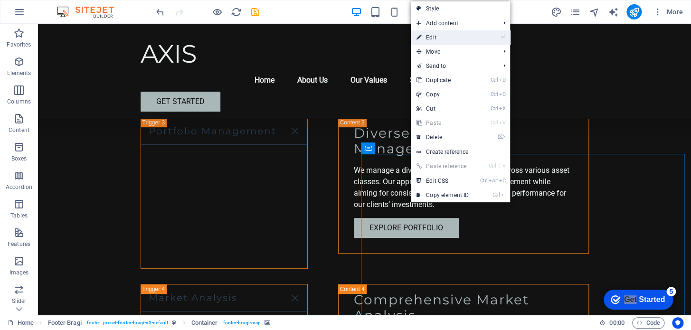
click at [470, 38] on link "⏎ Edit" at bounding box center [443, 37] width 64 height 14
select select "px"
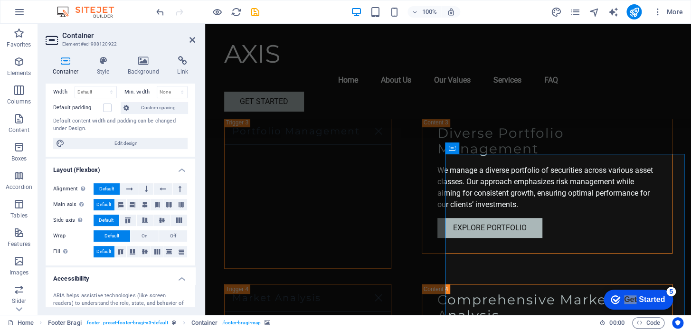
scroll to position [0, 0]
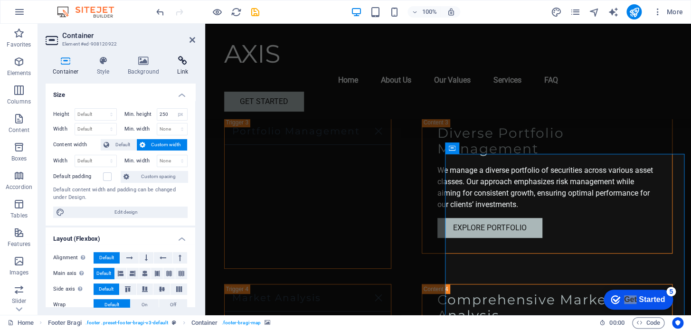
click at [184, 67] on h4 "Link" at bounding box center [182, 66] width 25 height 20
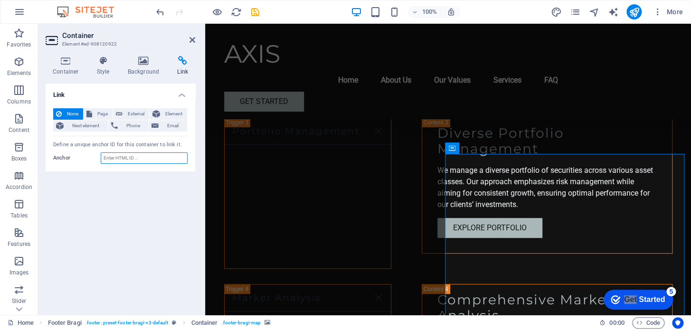
click at [144, 158] on input "Anchor" at bounding box center [144, 158] width 87 height 11
click at [232, 308] on icon "button" at bounding box center [342, 331] width 220 height 46
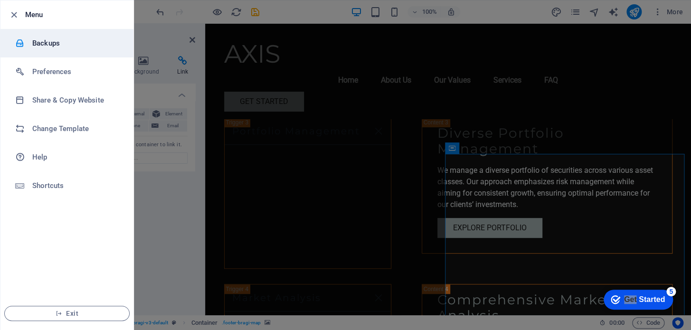
click at [44, 42] on h6 "Backups" at bounding box center [76, 43] width 88 height 11
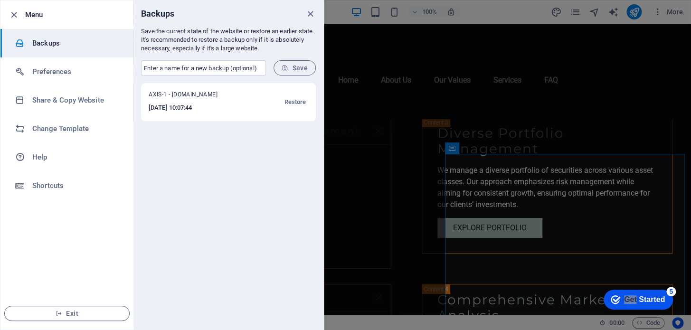
click at [188, 106] on h6 "2025-09-05 10:07:44" at bounding box center [195, 107] width 92 height 11
click at [203, 108] on h6 "2025-09-05 10:07:44" at bounding box center [195, 107] width 92 height 11
click at [299, 65] on span "Save" at bounding box center [295, 68] width 26 height 8
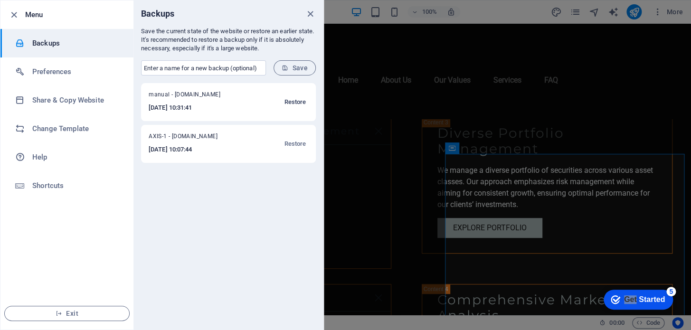
click at [288, 100] on span "Restore" at bounding box center [295, 101] width 22 height 11
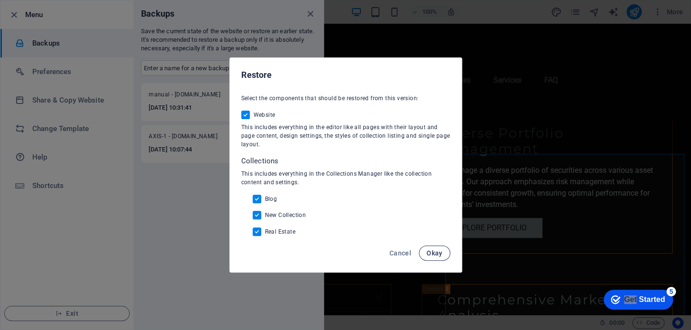
click at [436, 252] on span "Okay" at bounding box center [435, 253] width 16 height 8
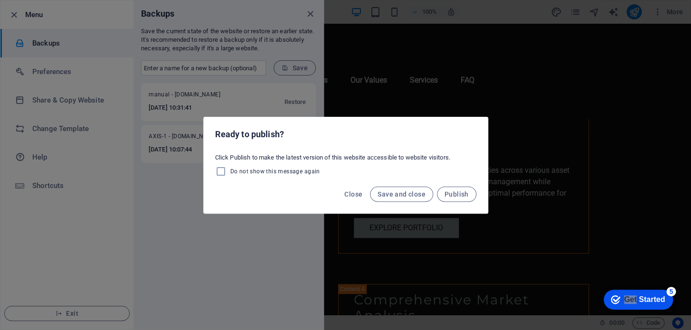
drag, startPoint x: 229, startPoint y: 95, endPoint x: 366, endPoint y: 45, distance: 145.6
click at [366, 46] on div "Ready to publish? Click Publish to make the latest version of this website acce…" at bounding box center [345, 165] width 691 height 330
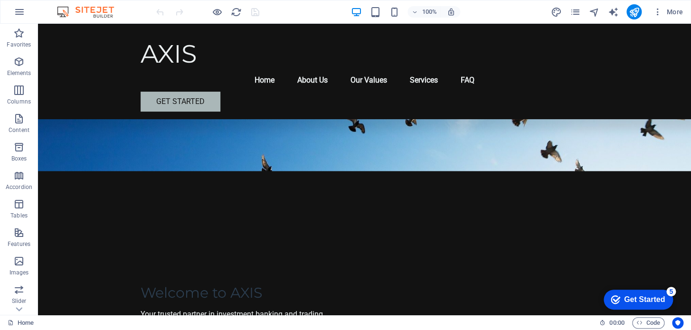
scroll to position [78, 0]
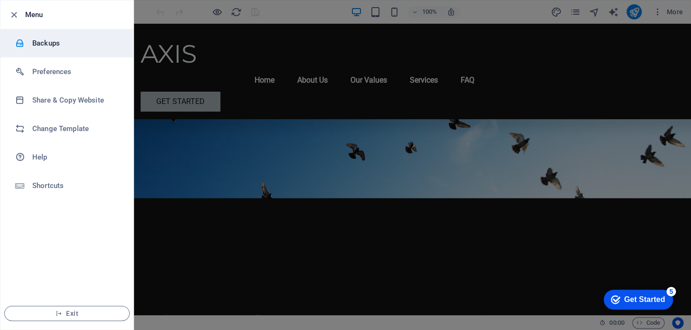
click at [48, 42] on h6 "Backups" at bounding box center [76, 43] width 88 height 11
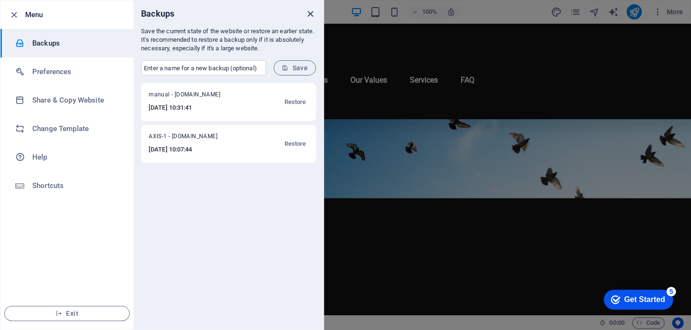
click at [311, 10] on icon "close" at bounding box center [310, 14] width 11 height 11
